Goal: Task Accomplishment & Management: Use online tool/utility

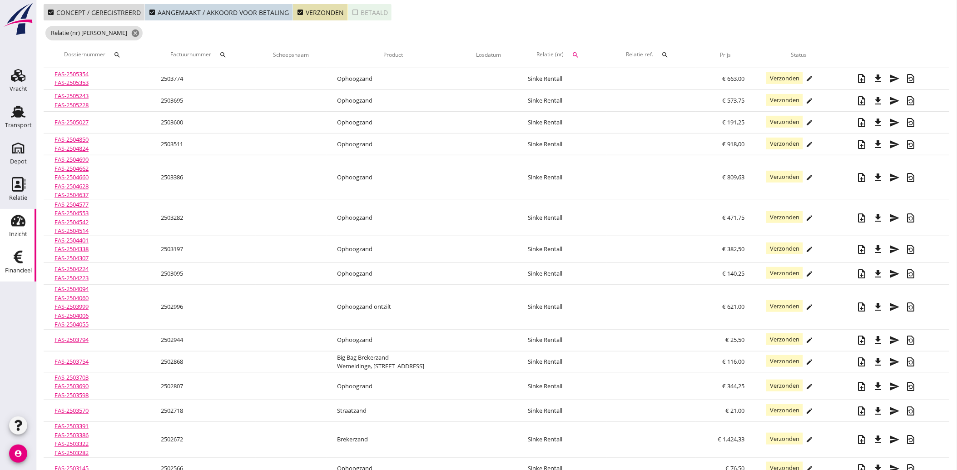
click at [16, 212] on link "Inzicht Inzicht" at bounding box center [18, 227] width 36 height 36
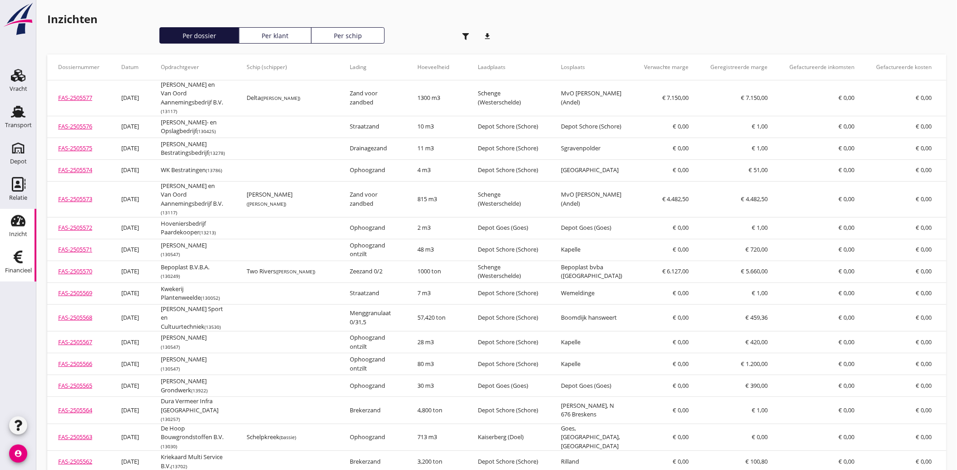
click at [14, 262] on icon "Financieel" at bounding box center [18, 257] width 15 height 15
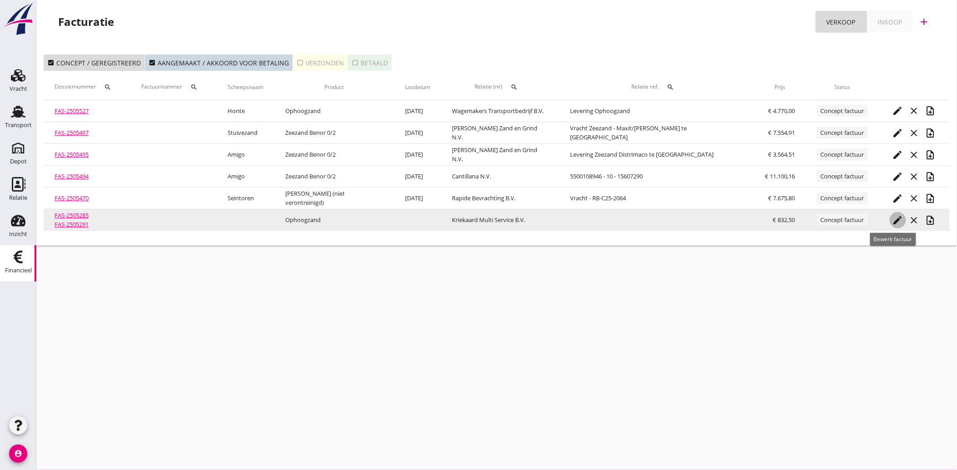
click at [893, 218] on icon "edit" at bounding box center [898, 220] width 11 height 11
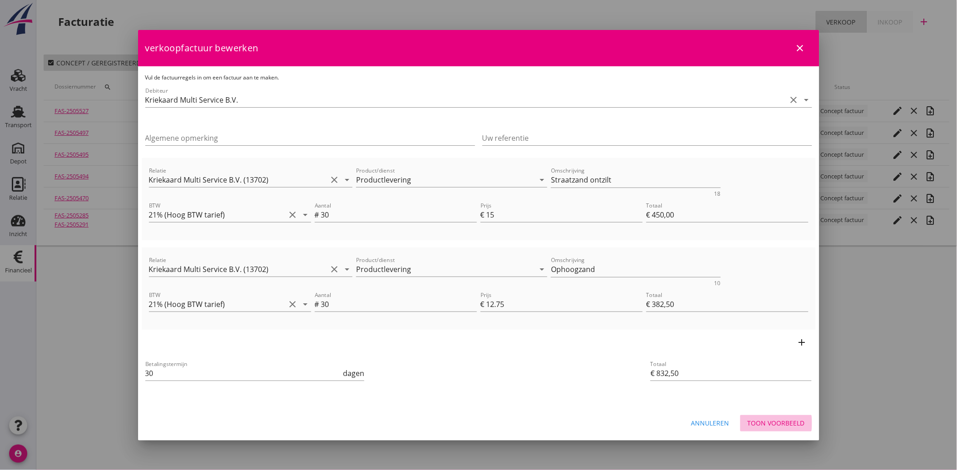
click at [778, 421] on div "Toon voorbeeld" at bounding box center [776, 423] width 57 height 10
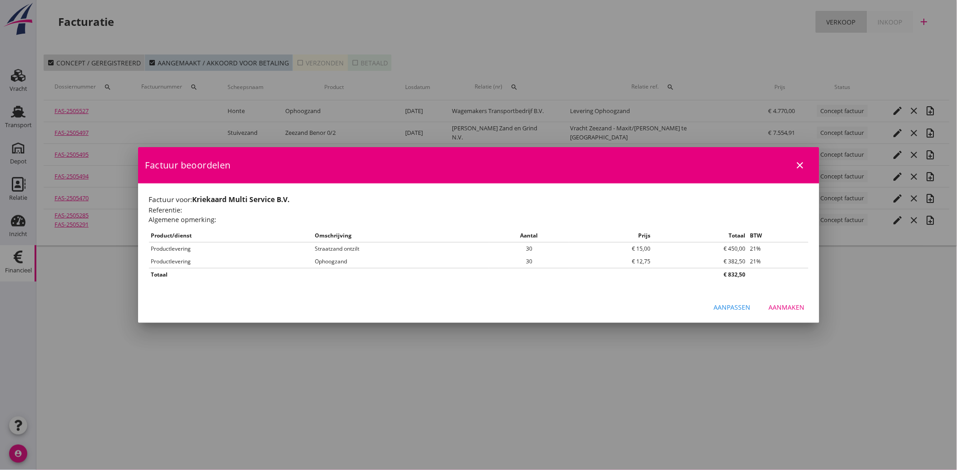
click at [792, 304] on div "Aanmaken" at bounding box center [787, 308] width 36 height 10
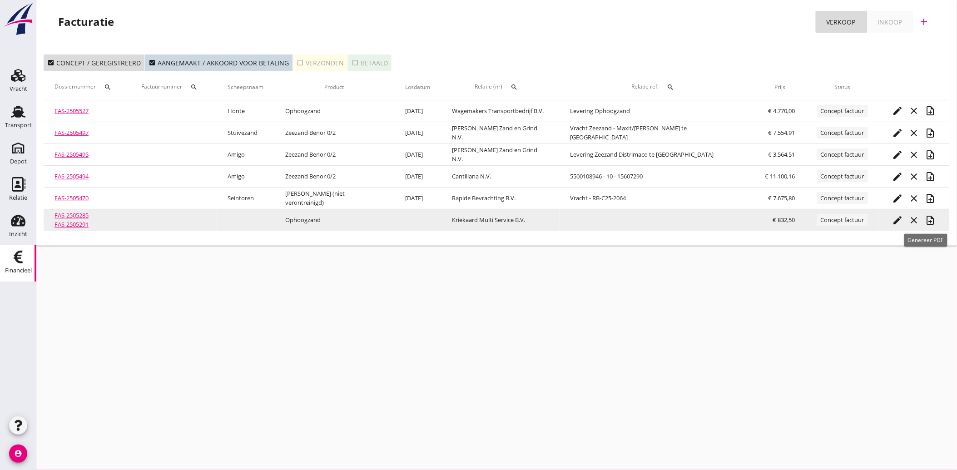
click at [927, 221] on icon "note_add" at bounding box center [930, 220] width 11 height 11
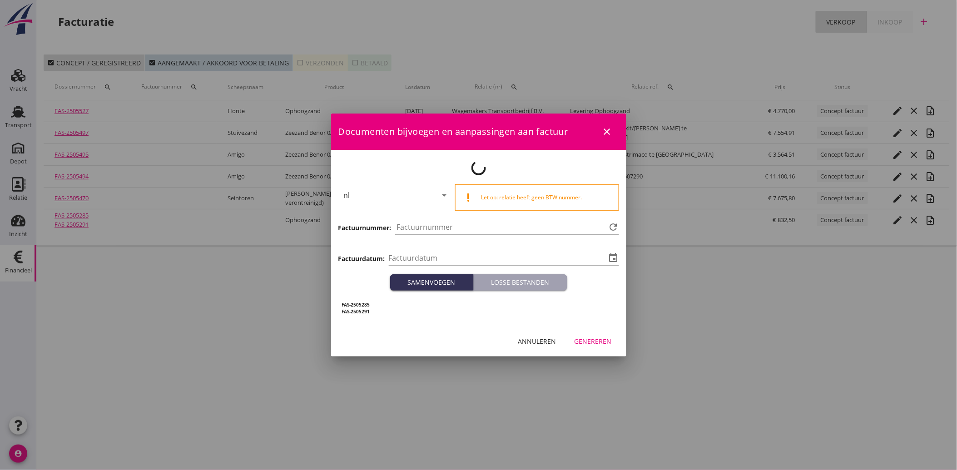
type input "[DATE]"
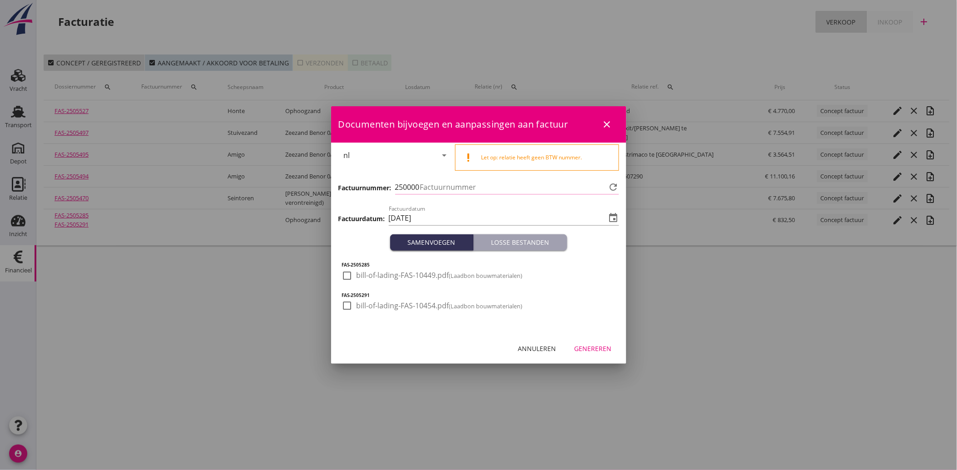
type input "3836"
click at [350, 276] on div at bounding box center [347, 275] width 15 height 15
checkbox input "true"
drag, startPoint x: 348, startPoint y: 302, endPoint x: 373, endPoint y: 308, distance: 26.2
click at [348, 302] on div at bounding box center [347, 305] width 15 height 15
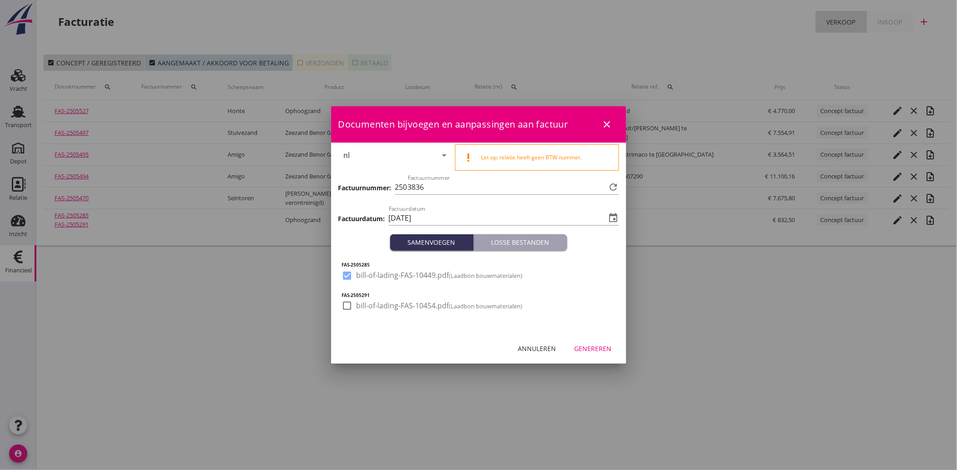
checkbox input "true"
click at [603, 348] on div "Genereren" at bounding box center [593, 349] width 37 height 10
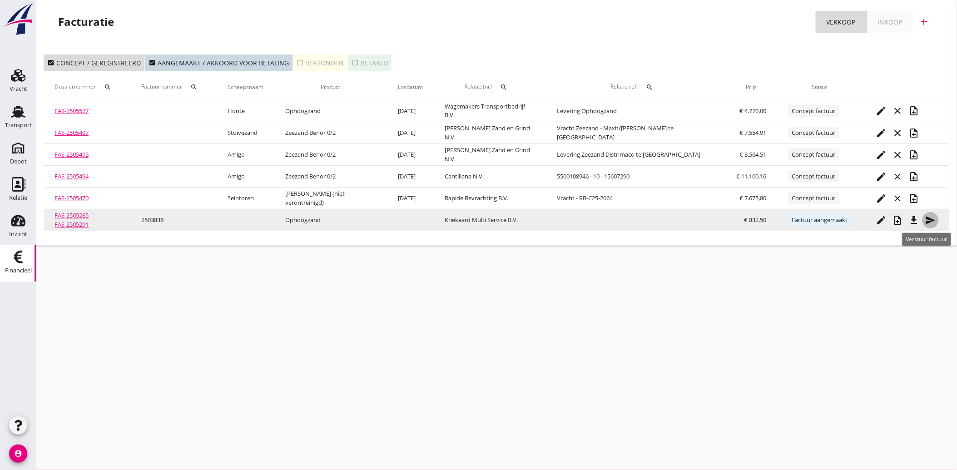
click at [925, 221] on icon "send" at bounding box center [930, 220] width 11 height 11
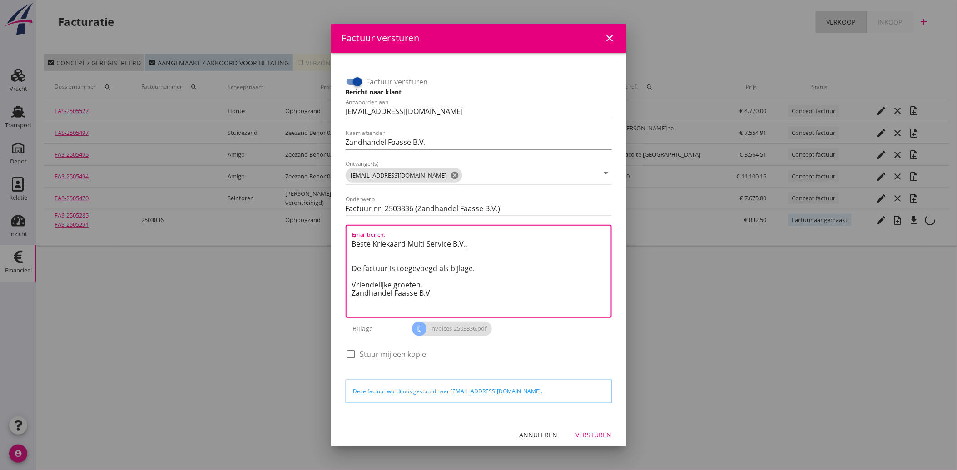
drag, startPoint x: 450, startPoint y: 298, endPoint x: 333, endPoint y: 235, distance: 133.5
click at [333, 235] on div "Factuur versturen Bericht naar klant Antwoorden aan [EMAIL_ADDRESS][DOMAIN_NAME…" at bounding box center [478, 236] width 295 height 367
paste textarea "Geachte heer/mevrouw, Hierbij zenden wij u onze factuur i.v.m. de door ons aan …"
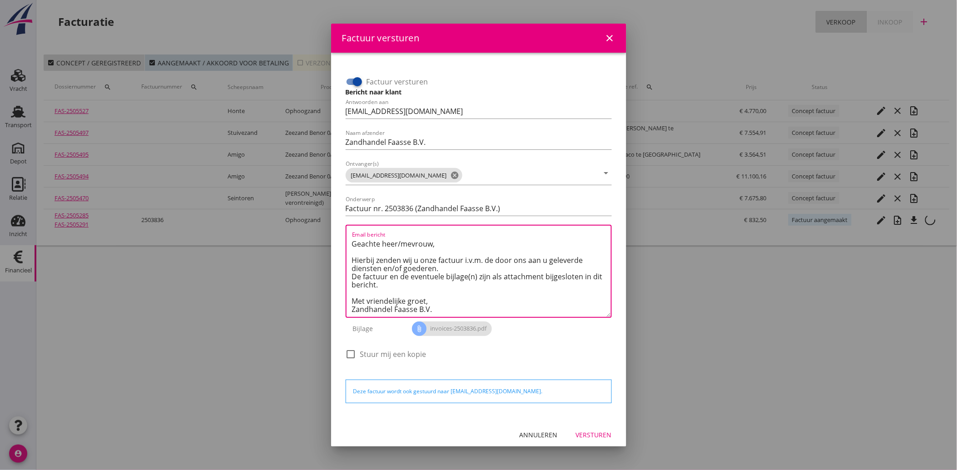
type textarea "Geachte heer/mevrouw, Hierbij zenden wij u onze factuur i.v.m. de door ons aan …"
click at [583, 430] on div "Versturen" at bounding box center [594, 435] width 36 height 10
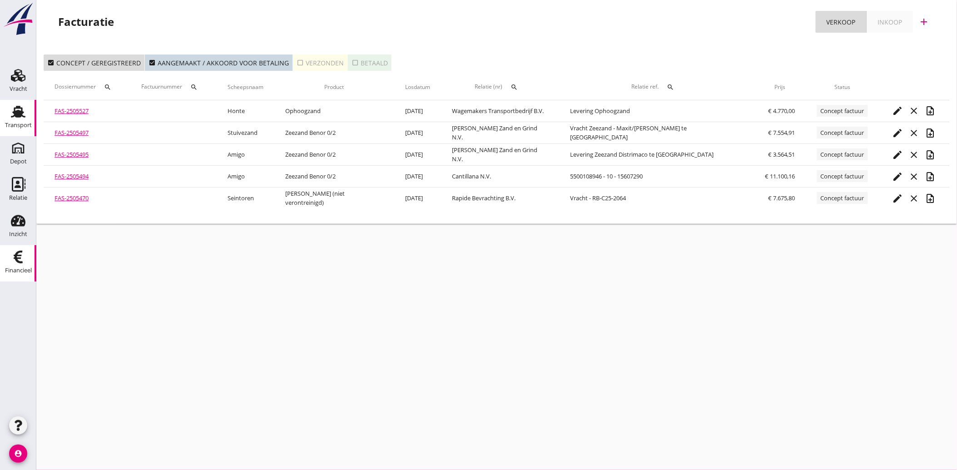
click at [15, 117] on icon "Transport" at bounding box center [18, 111] width 15 height 15
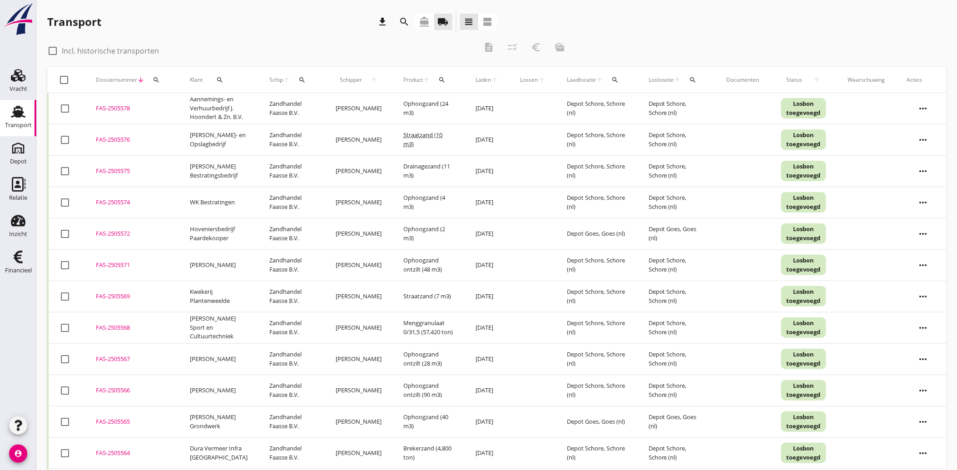
click at [157, 78] on icon "search" at bounding box center [156, 79] width 7 height 7
click at [171, 106] on input "Zoeken op dossiernummer..." at bounding box center [198, 106] width 94 height 15
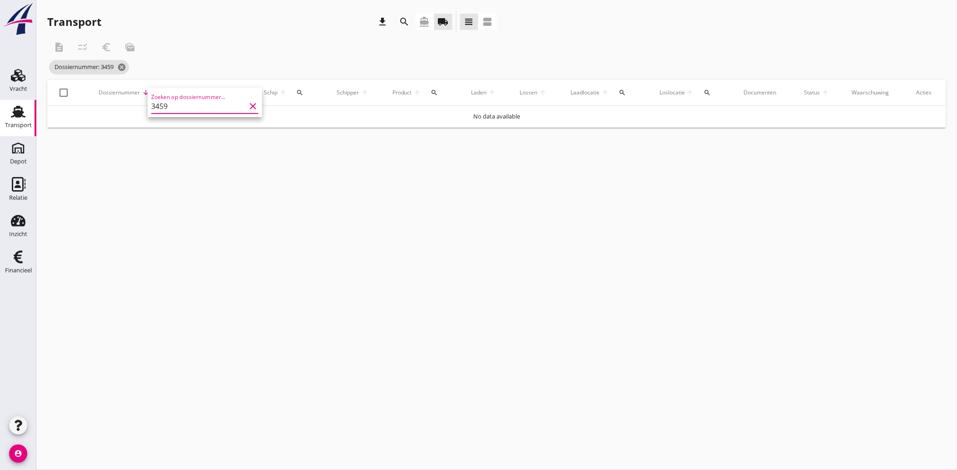
type input "3459"
click at [423, 17] on icon "directions_boat" at bounding box center [424, 21] width 11 height 11
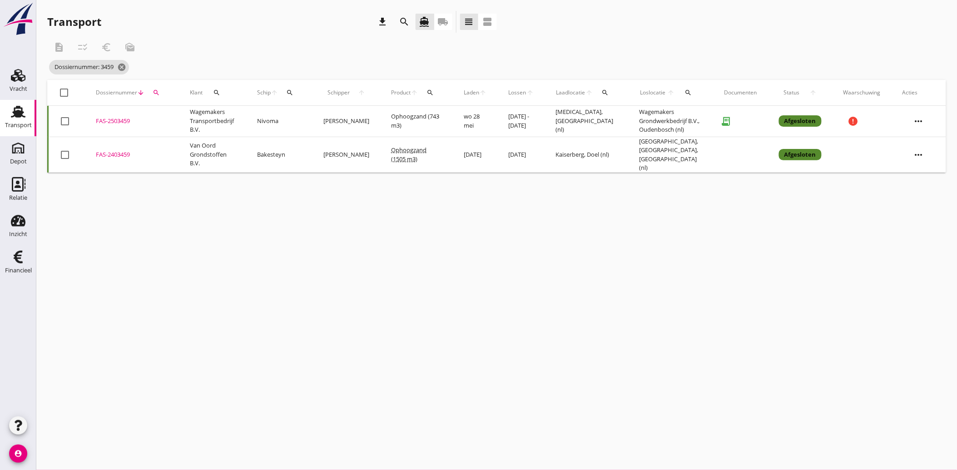
drag, startPoint x: 124, startPoint y: 120, endPoint x: 104, endPoint y: 121, distance: 20.0
click at [104, 121] on div "FAS-2503459" at bounding box center [132, 121] width 72 height 9
click at [157, 89] on icon "search" at bounding box center [156, 92] width 7 height 7
drag, startPoint x: 169, startPoint y: 119, endPoint x: 149, endPoint y: 119, distance: 19.5
click at [149, 119] on div "Zoeken op dossiernummer... 3459 clear" at bounding box center [205, 115] width 114 height 29
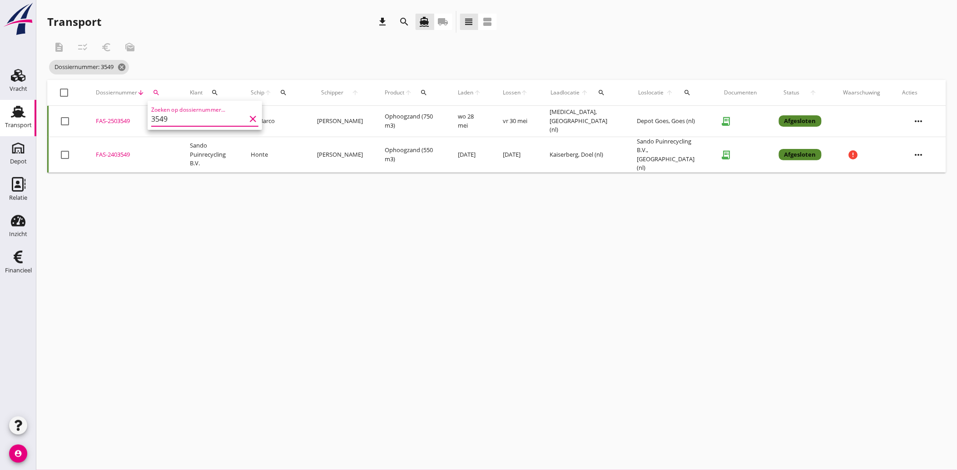
type input "3549"
click at [120, 118] on div "FAS-2503549" at bounding box center [132, 121] width 72 height 9
click at [32, 265] on div "Financieel" at bounding box center [18, 270] width 27 height 13
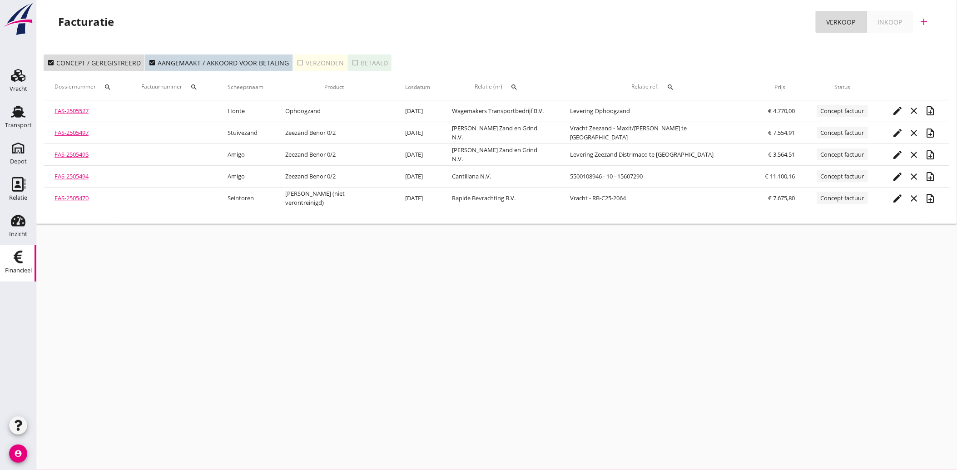
drag, startPoint x: 16, startPoint y: 224, endPoint x: 92, endPoint y: 224, distance: 75.9
click at [16, 224] on icon "Inzicht" at bounding box center [18, 221] width 15 height 15
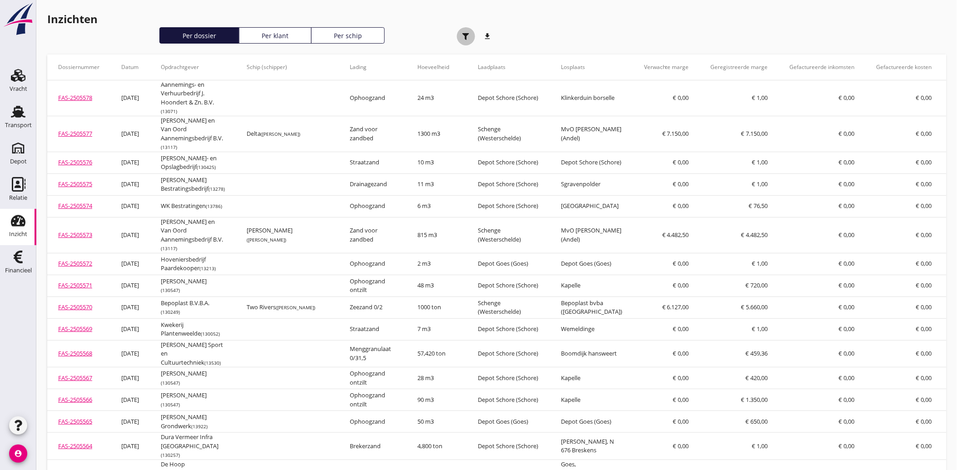
click at [465, 37] on use "button" at bounding box center [465, 36] width 7 height 7
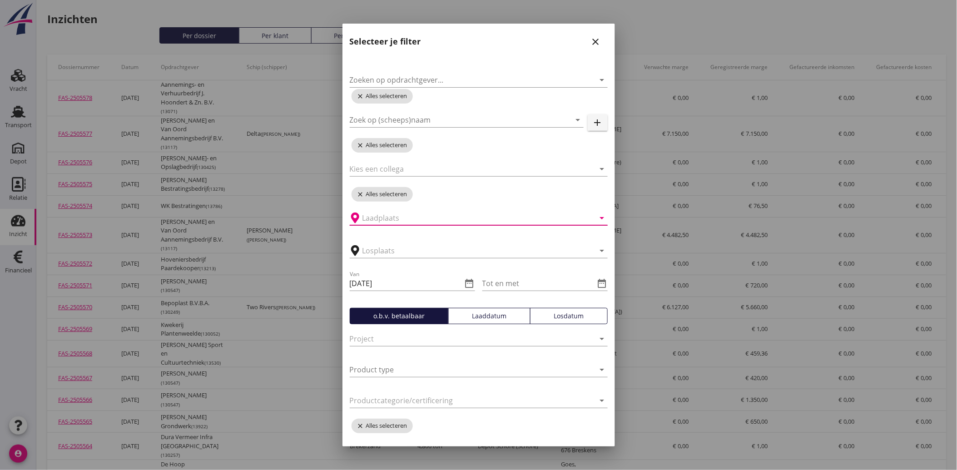
click at [404, 214] on input "text" at bounding box center [473, 218] width 220 height 15
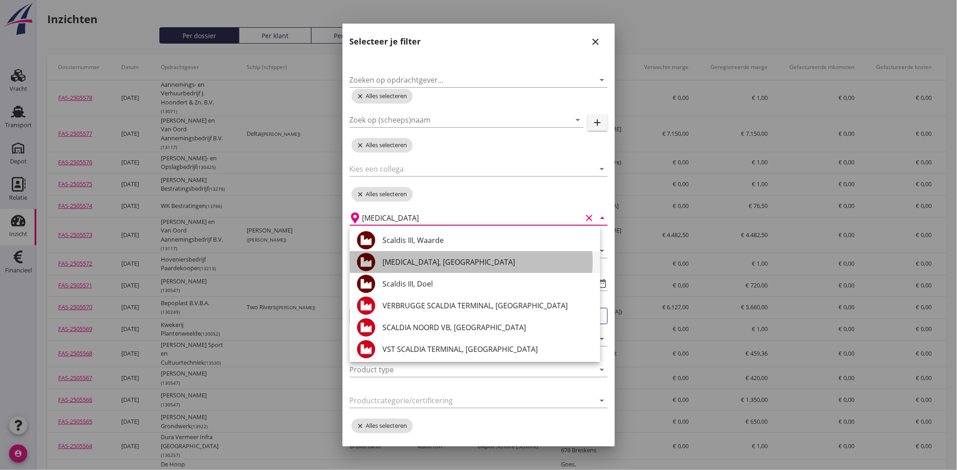
click at [400, 264] on div "[MEDICAL_DATA], [GEOGRAPHIC_DATA]" at bounding box center [488, 262] width 210 height 11
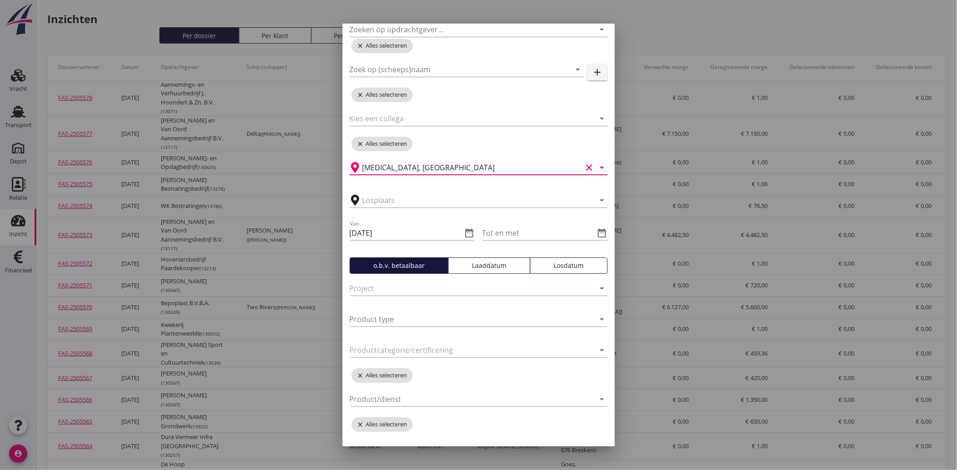
scroll to position [102, 0]
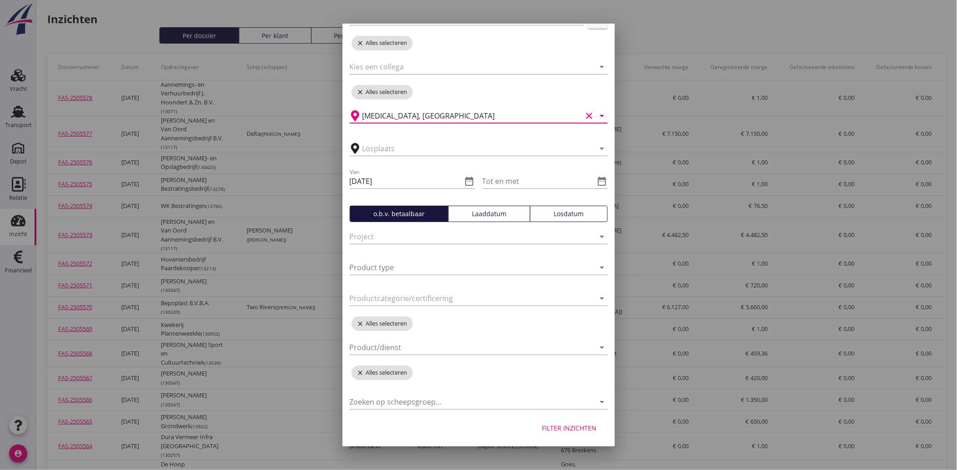
type input "[MEDICAL_DATA], [GEOGRAPHIC_DATA]"
click at [557, 428] on div "Filter inzichten" at bounding box center [569, 428] width 55 height 10
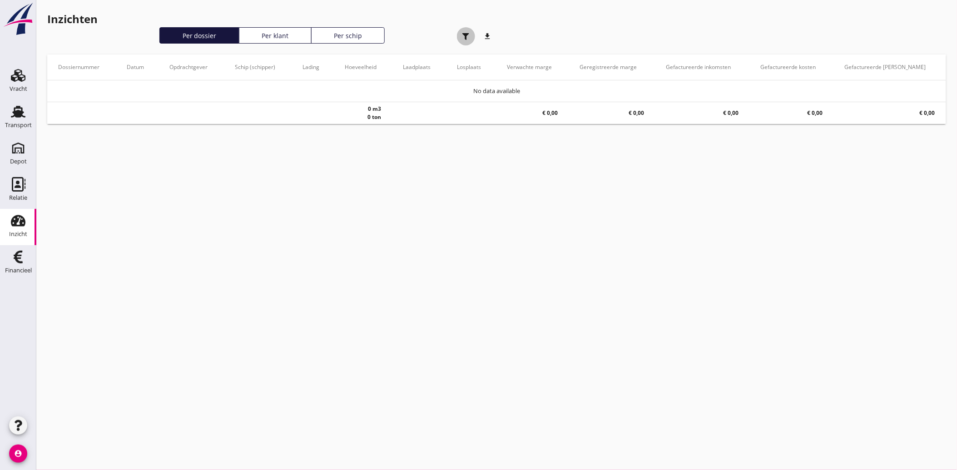
click at [462, 35] on icon "button" at bounding box center [465, 36] width 7 height 7
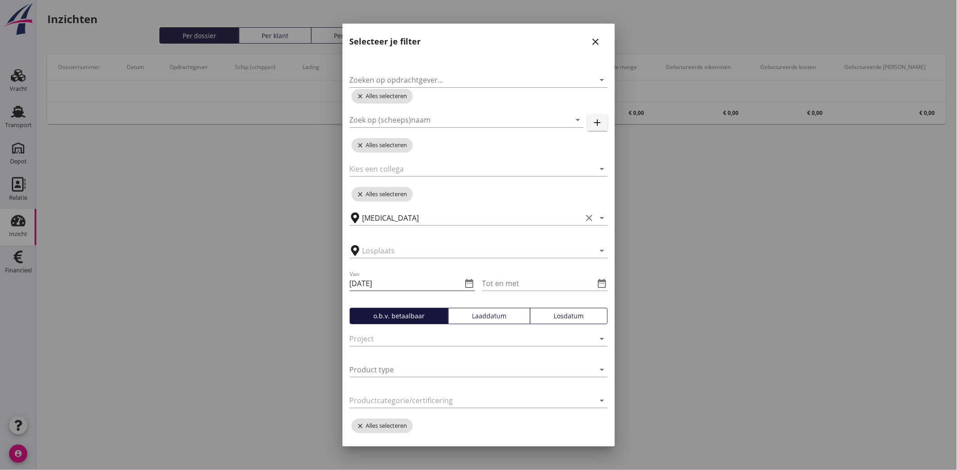
click at [464, 280] on icon "date_range" at bounding box center [469, 283] width 11 height 11
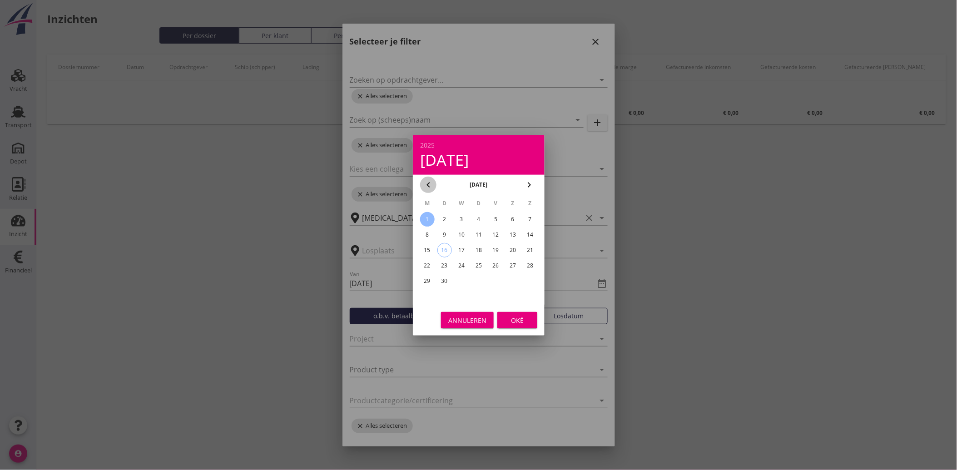
click at [429, 182] on icon "chevron_left" at bounding box center [428, 184] width 11 height 11
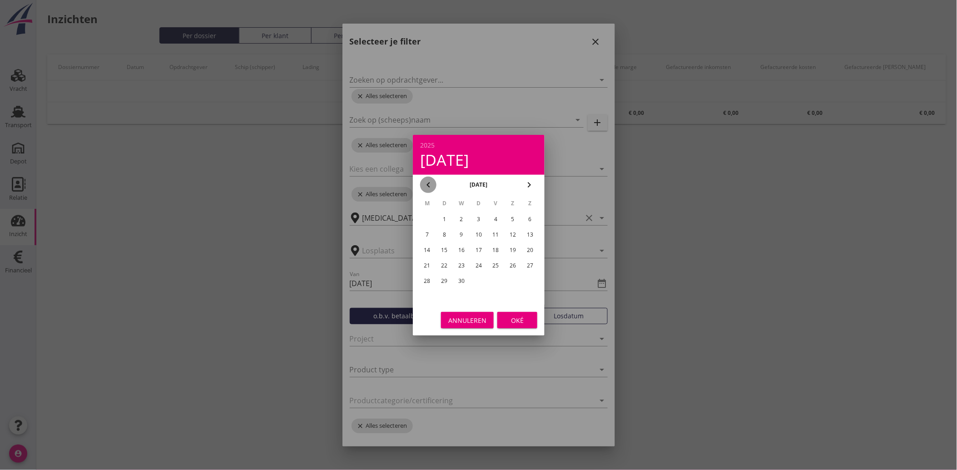
click at [429, 182] on icon "chevron_left" at bounding box center [428, 184] width 11 height 11
click at [461, 214] on div "1" at bounding box center [461, 219] width 15 height 15
type input "[DATE]"
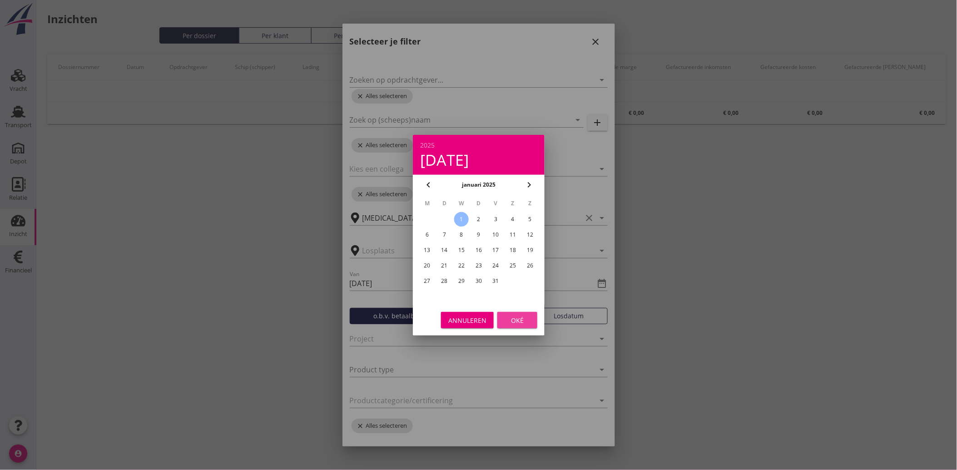
click at [521, 313] on button "Oké" at bounding box center [517, 320] width 40 height 16
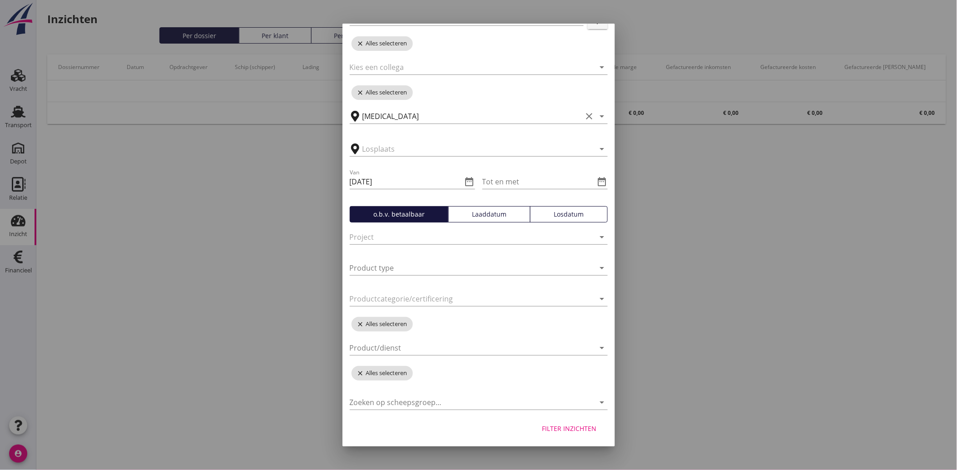
scroll to position [102, 0]
click at [574, 421] on button "Filter inzichten" at bounding box center [569, 428] width 69 height 16
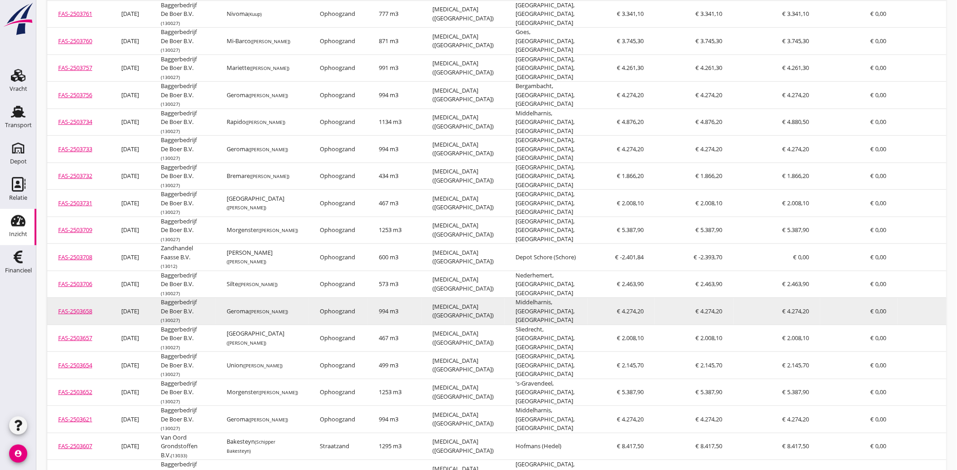
scroll to position [151, 0]
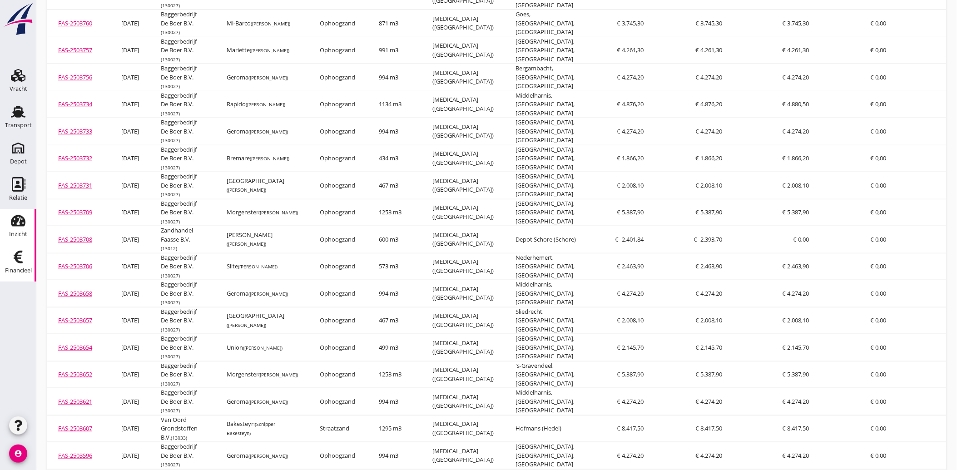
click at [31, 259] on link "Financieel Financieel" at bounding box center [18, 263] width 36 height 36
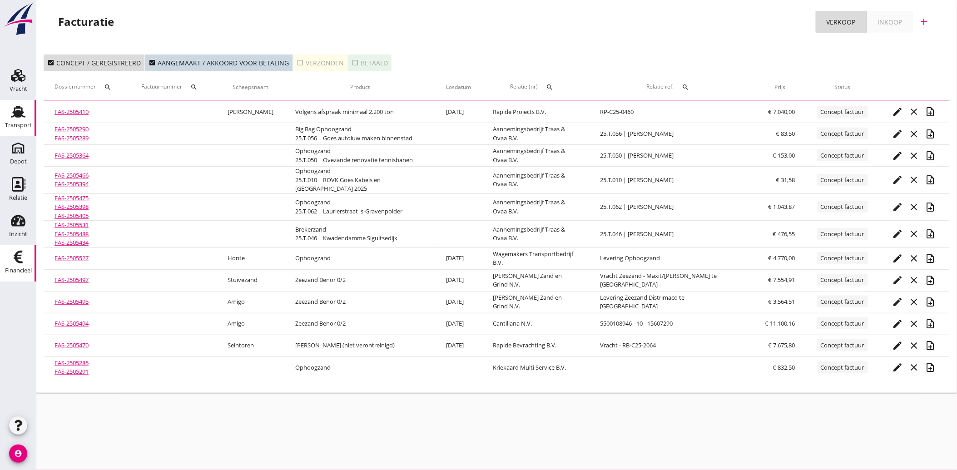
click at [19, 117] on use at bounding box center [18, 112] width 15 height 12
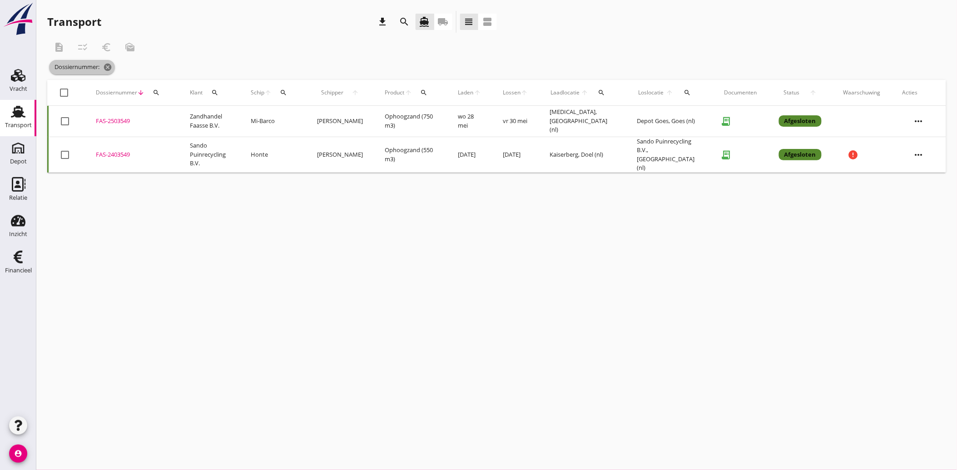
drag, startPoint x: 109, startPoint y: 69, endPoint x: 252, endPoint y: 73, distance: 143.2
click at [126, 70] on div "Dossiernummer: cancel" at bounding box center [309, 67] width 524 height 18
click at [446, 25] on icon "local_shipping" at bounding box center [443, 21] width 11 height 11
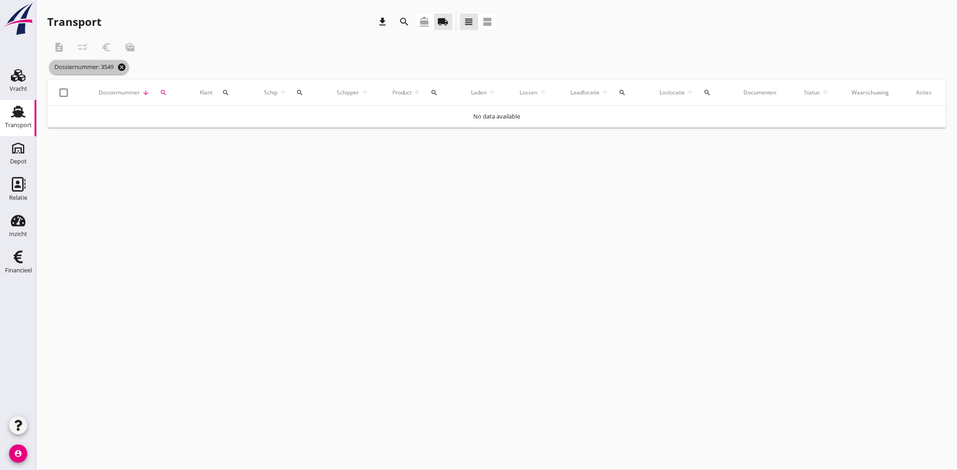
click at [126, 69] on icon "cancel" at bounding box center [121, 67] width 9 height 9
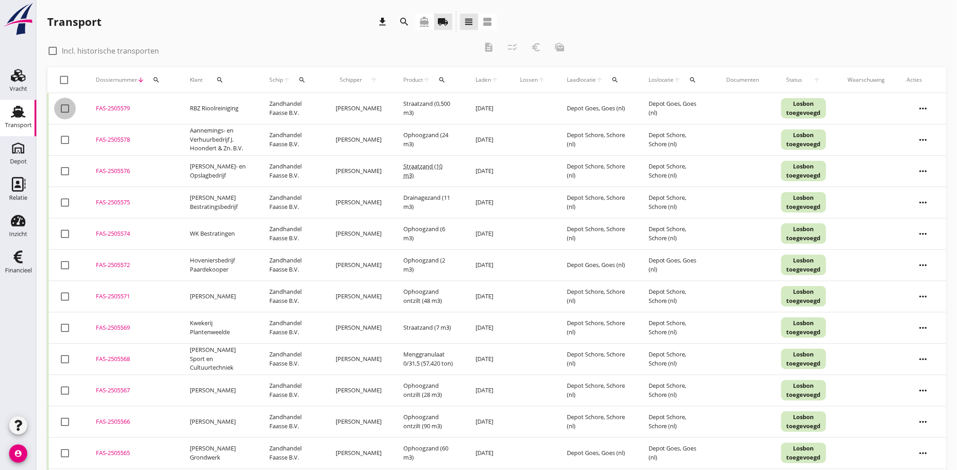
drag, startPoint x: 65, startPoint y: 109, endPoint x: 382, endPoint y: 94, distance: 317.4
click at [66, 110] on div at bounding box center [64, 108] width 15 height 15
click at [541, 47] on icon "euro_symbol" at bounding box center [536, 47] width 11 height 11
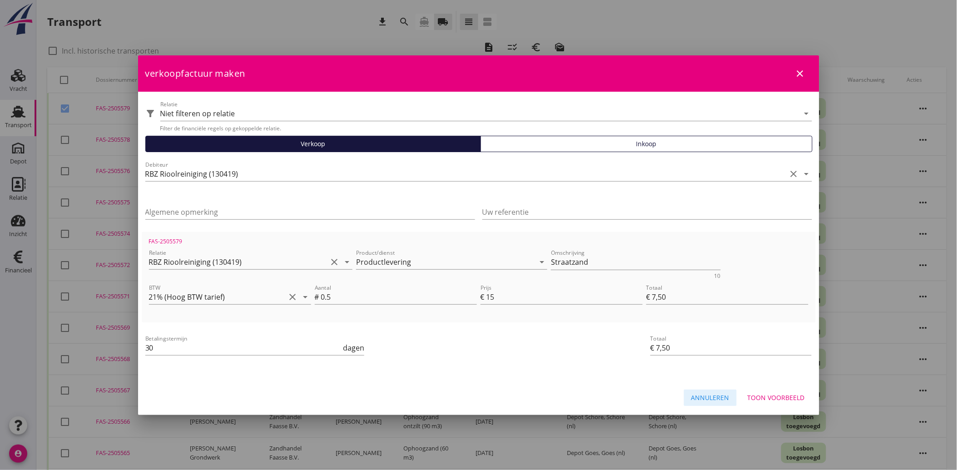
click at [709, 403] on button "Annuleren" at bounding box center [710, 398] width 53 height 16
checkbox input "false"
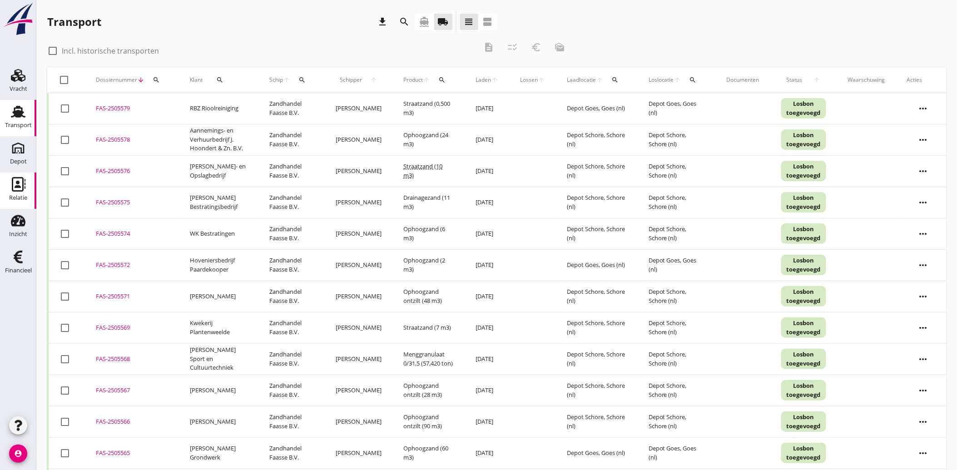
click at [17, 189] on icon "Relatie" at bounding box center [18, 184] width 15 height 15
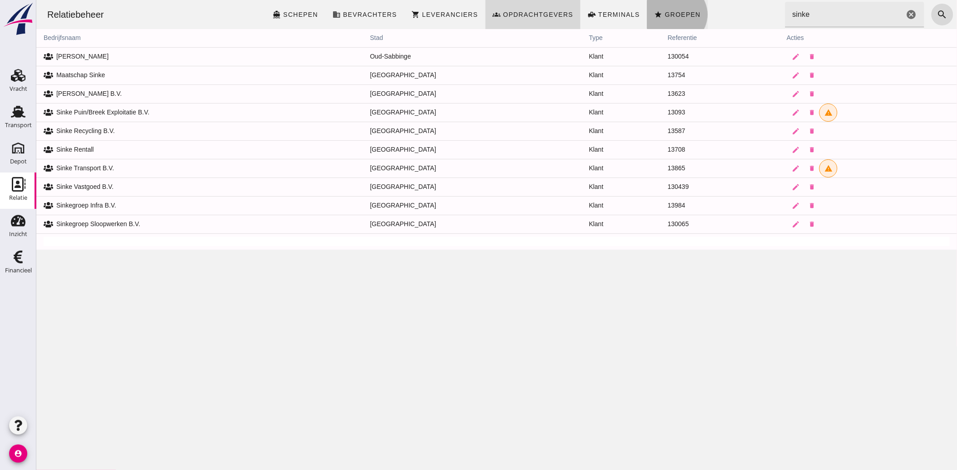
click at [665, 15] on span "Groepen" at bounding box center [682, 14] width 36 height 7
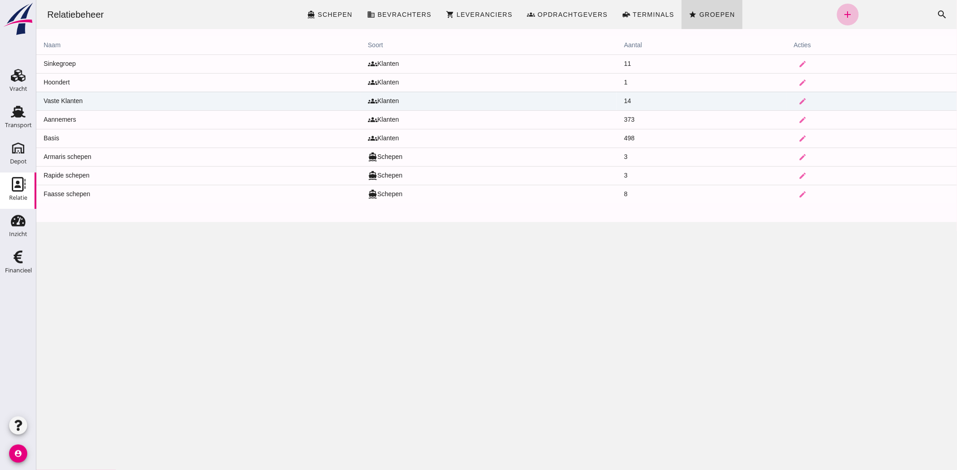
click at [204, 101] on td "Vaste Klanten" at bounding box center [198, 101] width 324 height 19
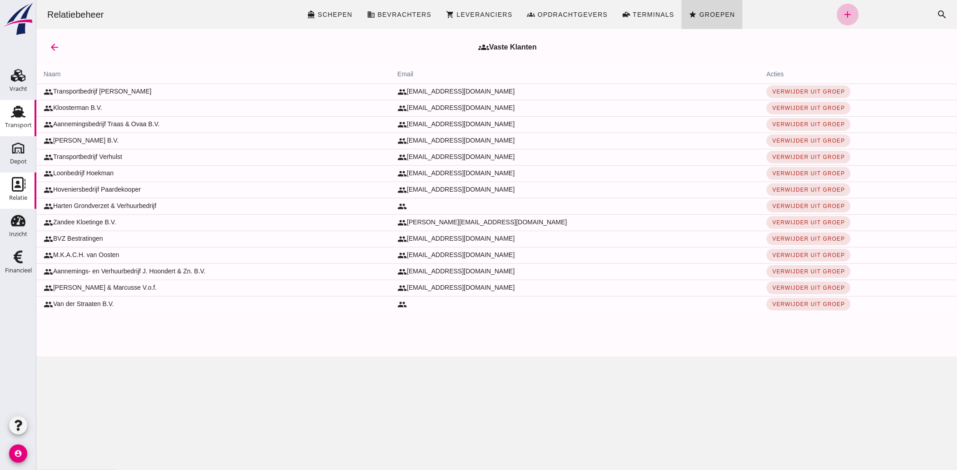
click at [14, 115] on icon "Transport" at bounding box center [18, 111] width 15 height 15
